Goal: Check status

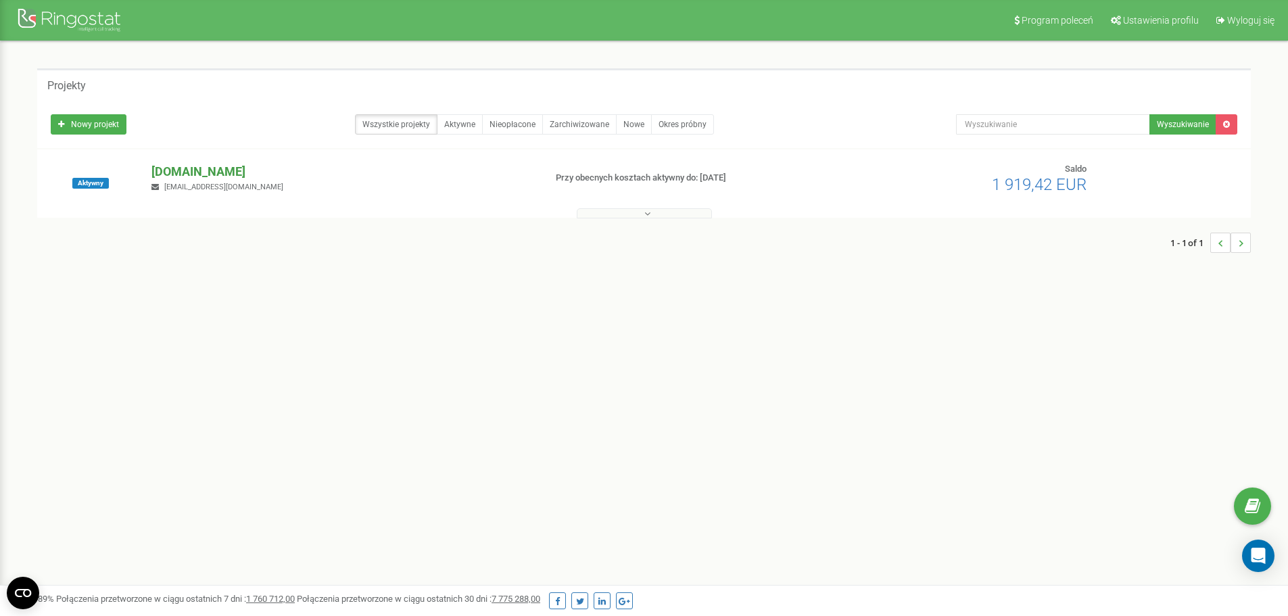
click at [181, 173] on p "[DOMAIN_NAME]" at bounding box center [342, 172] width 382 height 18
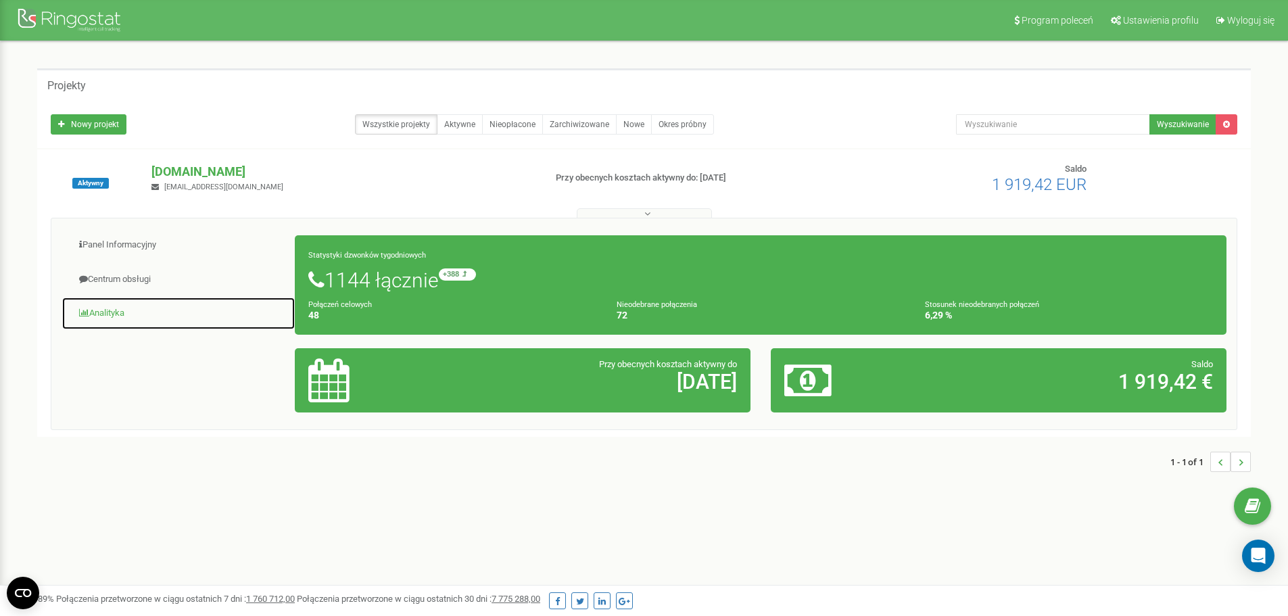
click at [130, 320] on link "Analityka" at bounding box center [179, 313] width 234 height 33
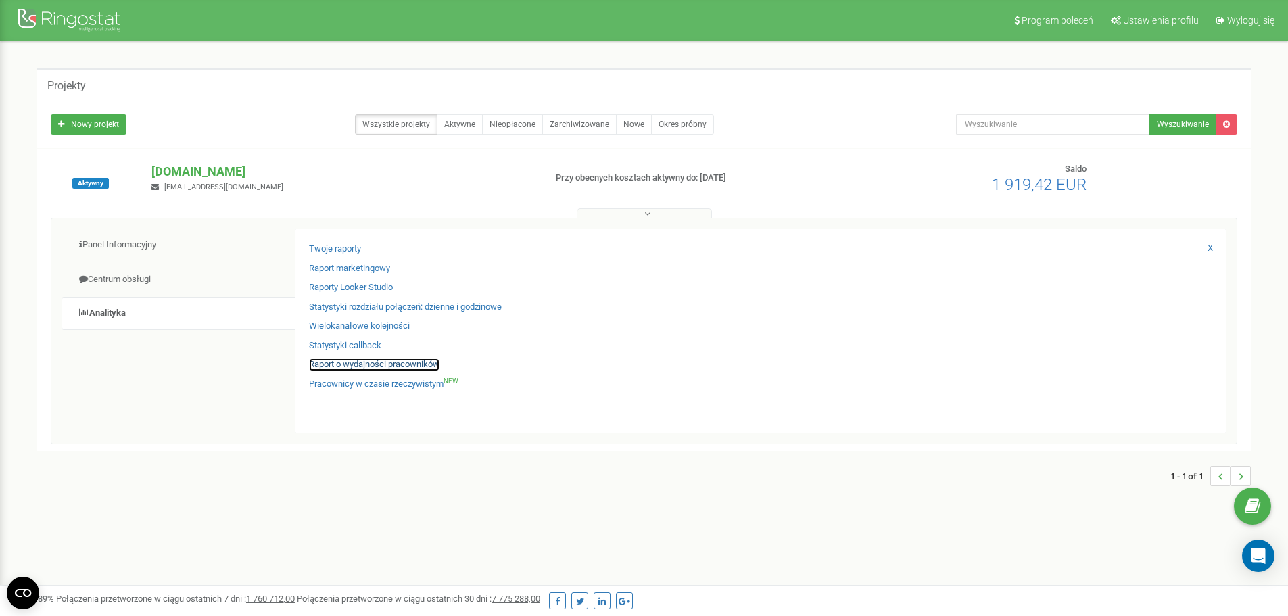
click at [364, 366] on link "Raport o wydajności pracowników" at bounding box center [374, 364] width 130 height 13
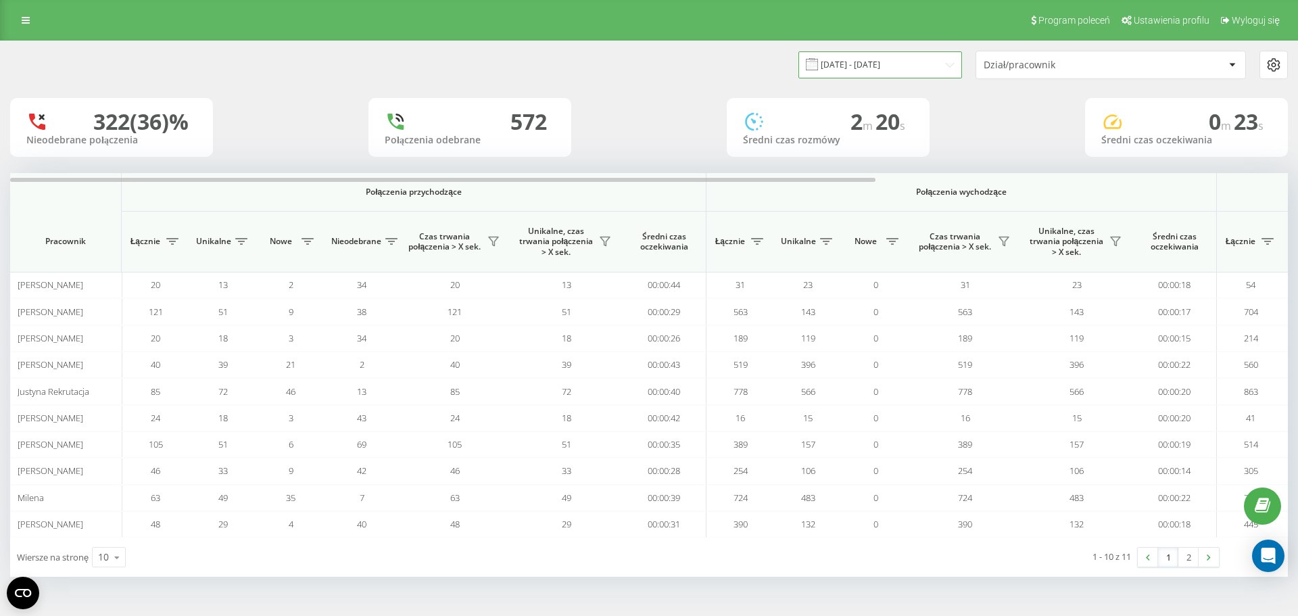
click at [860, 66] on input "22.07.2025 - 22.08.2025" at bounding box center [881, 64] width 164 height 26
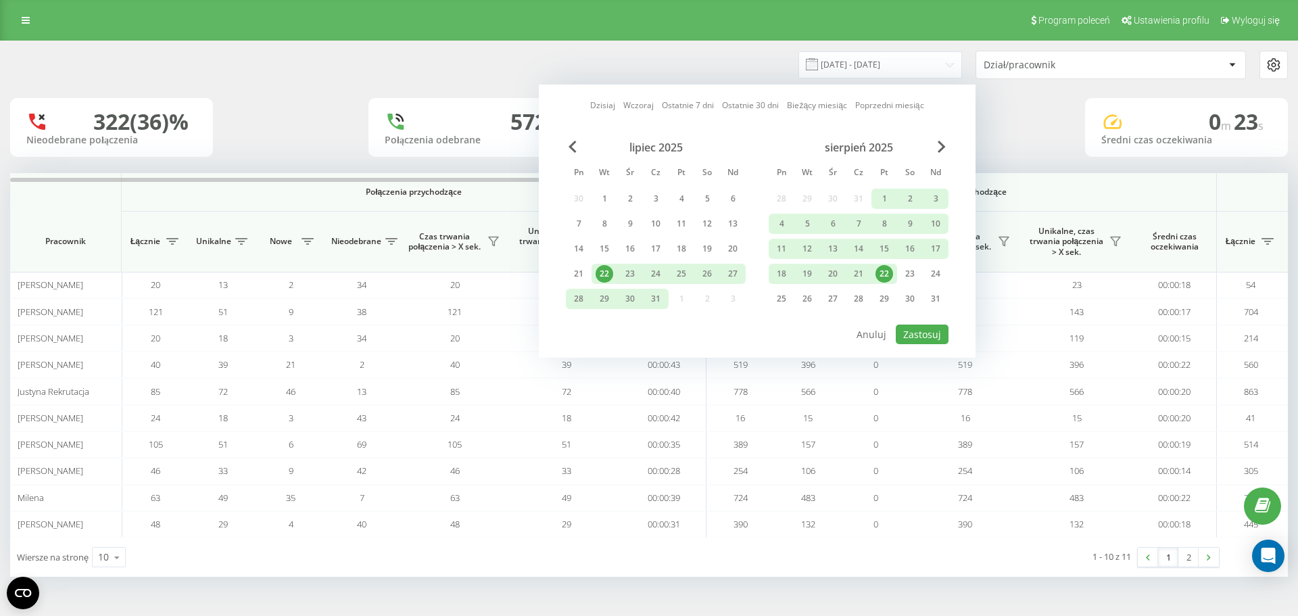
click at [886, 270] on div "22" at bounding box center [885, 274] width 18 height 18
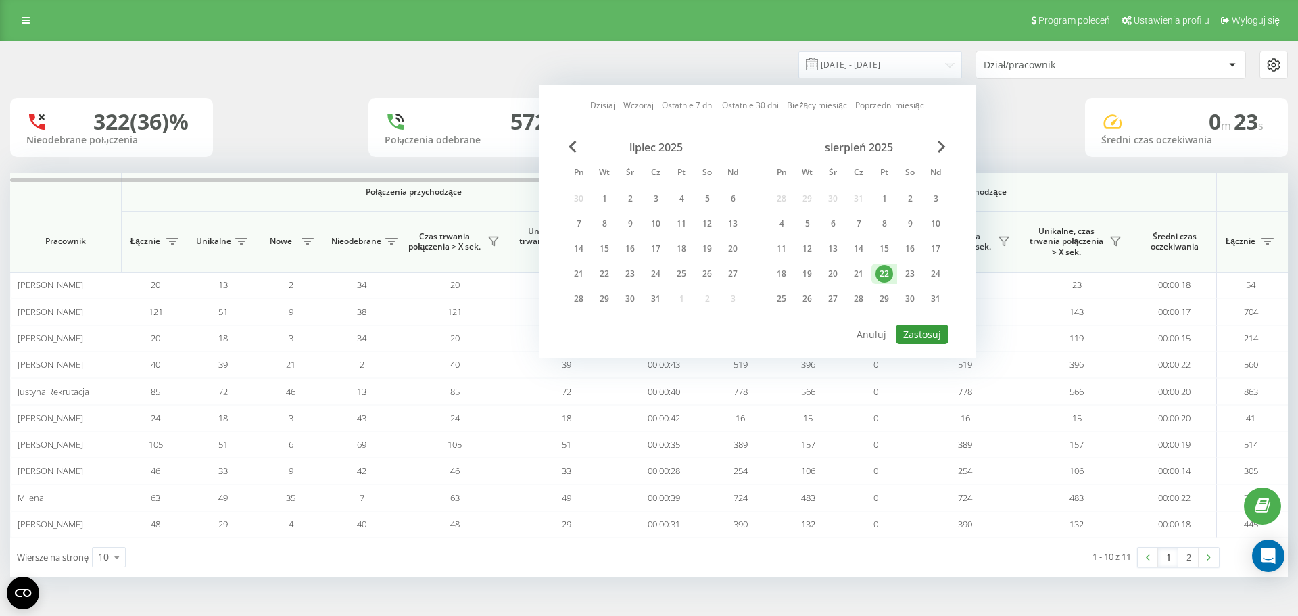
click at [930, 337] on button "Zastosuj" at bounding box center [922, 335] width 53 height 20
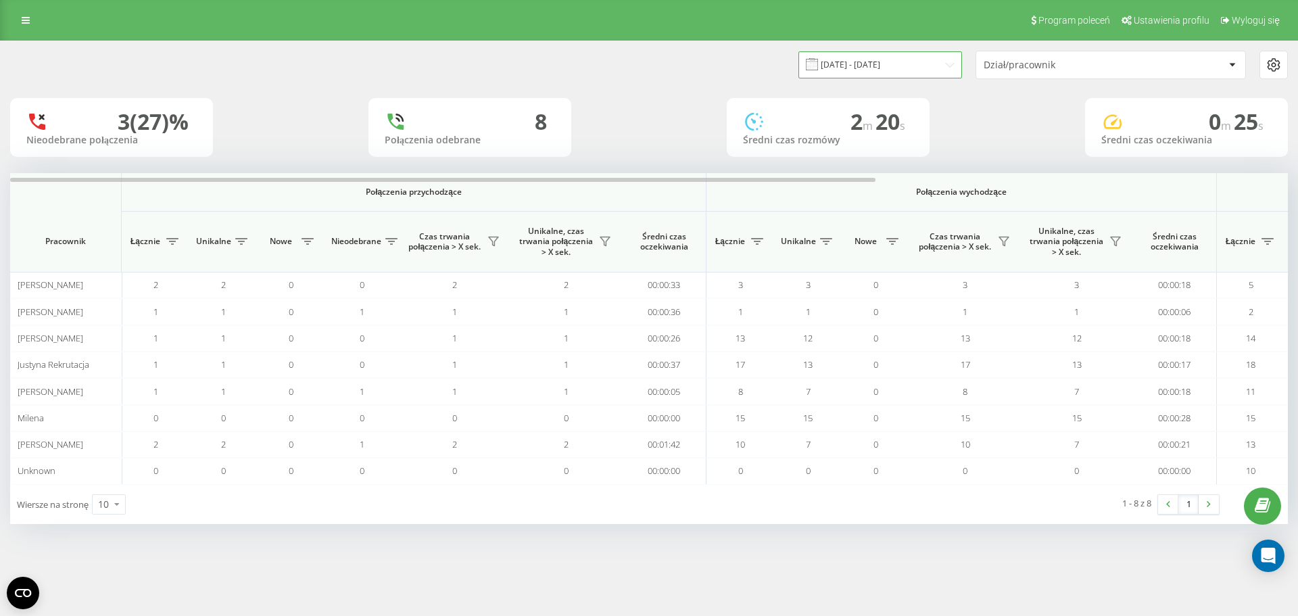
click at [920, 64] on input "22.08.2025 - 22.08.2025" at bounding box center [881, 64] width 164 height 26
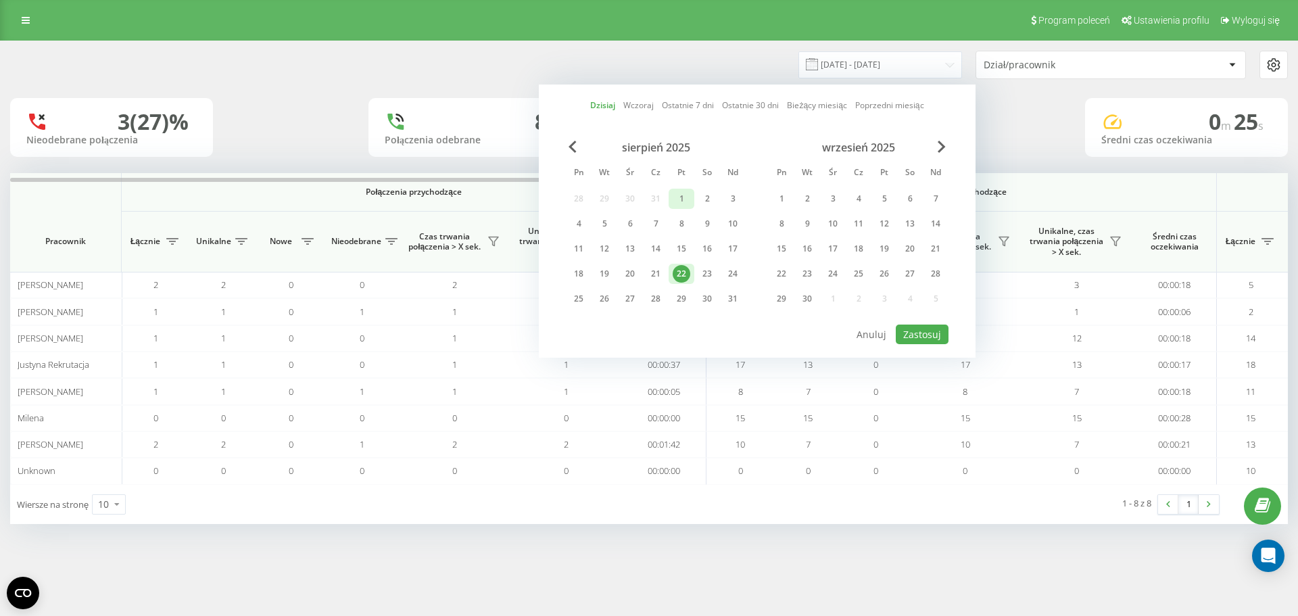
click at [684, 203] on div "1" at bounding box center [682, 199] width 18 height 18
click at [682, 278] on div "22" at bounding box center [682, 274] width 18 height 18
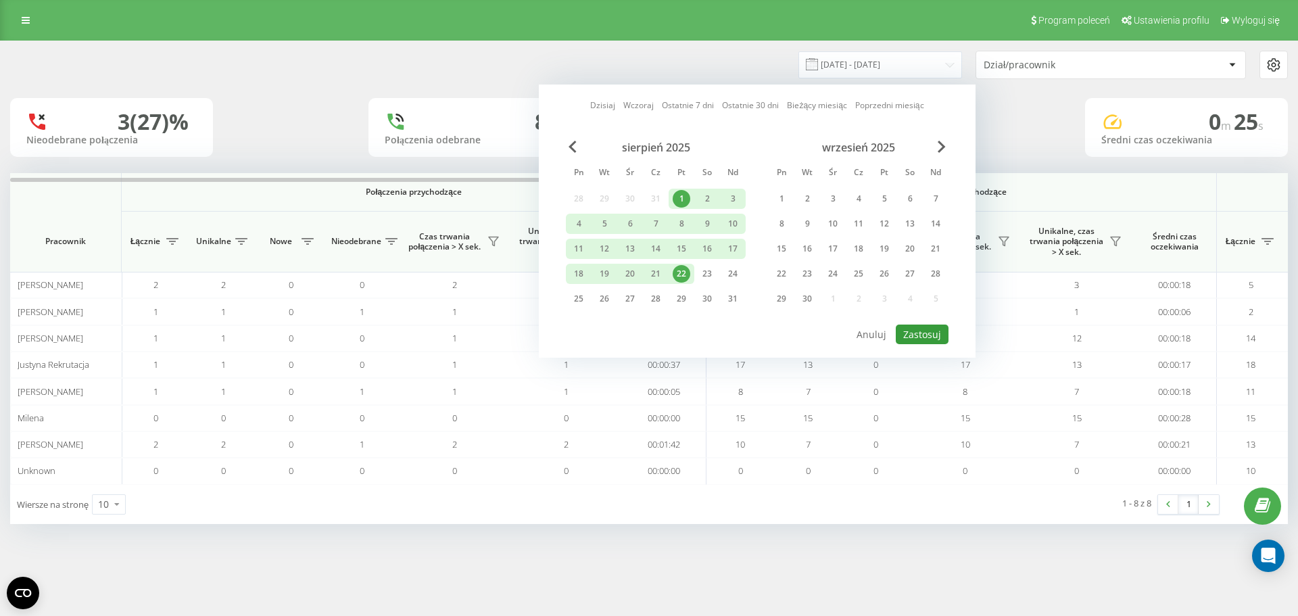
click at [927, 337] on button "Zastosuj" at bounding box center [922, 335] width 53 height 20
type input "01.08.2025 - 22.08.2025"
